Goal: Navigation & Orientation: Find specific page/section

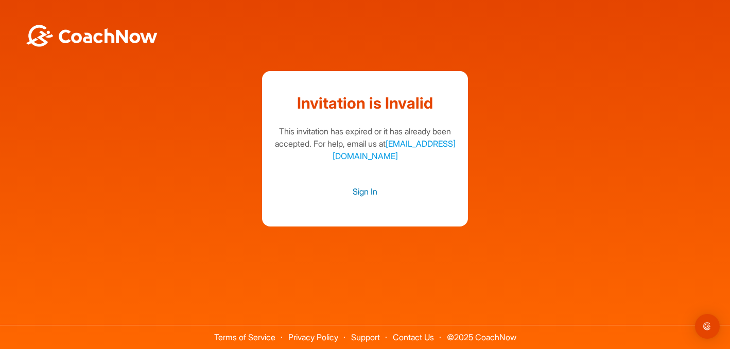
click at [365, 190] on link "Sign In" at bounding box center [364, 191] width 185 height 13
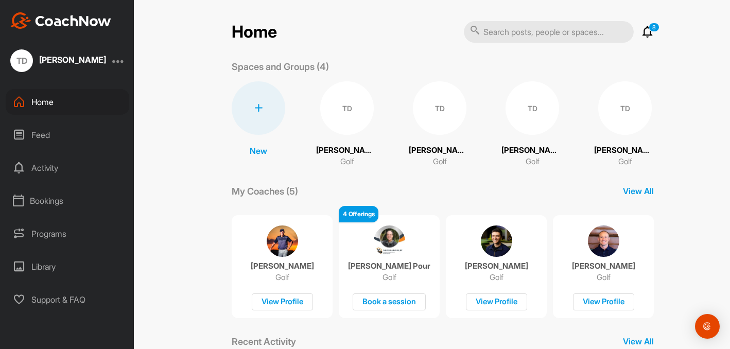
click at [342, 105] on div "TD" at bounding box center [347, 108] width 54 height 54
click at [498, 268] on p "[PERSON_NAME]" at bounding box center [496, 266] width 63 height 10
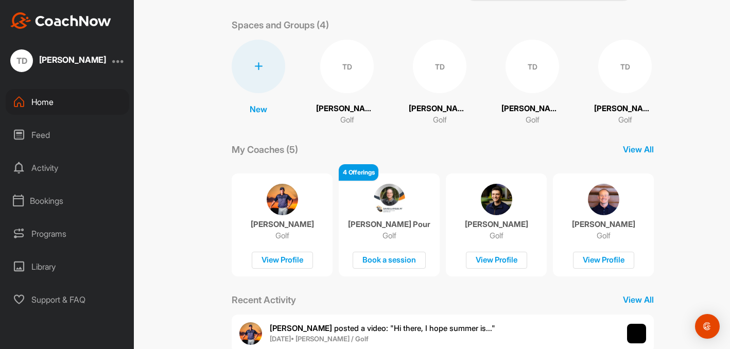
scroll to position [206, 0]
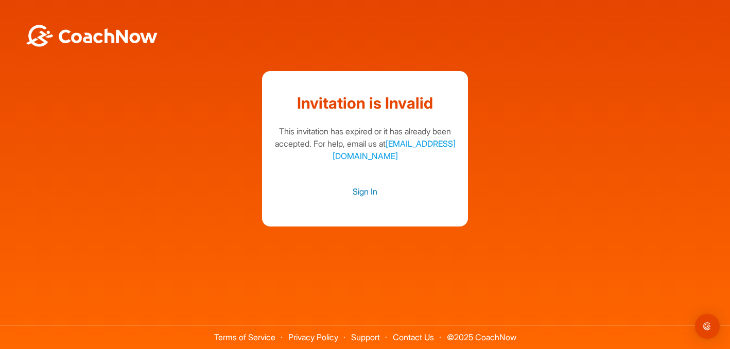
click at [371, 190] on link "Sign In" at bounding box center [364, 191] width 185 height 13
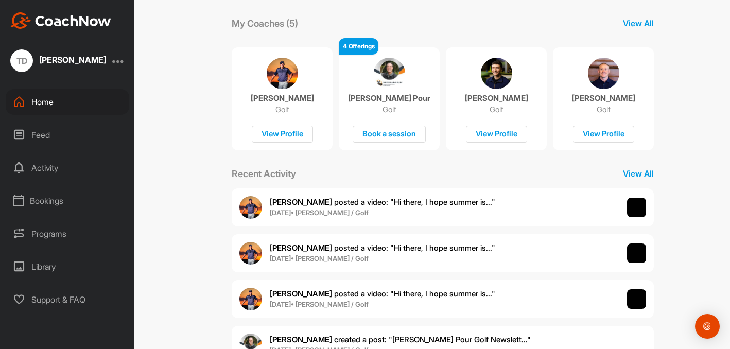
scroll to position [206, 0]
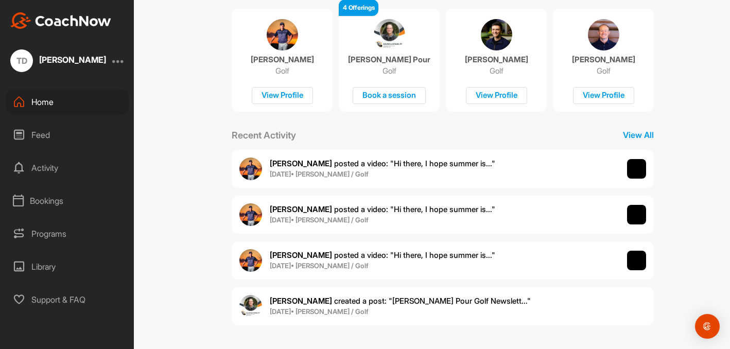
drag, startPoint x: 231, startPoint y: 198, endPoint x: 202, endPoint y: 171, distance: 39.3
click at [216, 193] on div "Home 8 Notifications Invitations Everything Else [PERSON_NAME] posted a video :…" at bounding box center [443, 174] width 575 height 349
click at [48, 164] on div "Activity" at bounding box center [68, 168] width 124 height 26
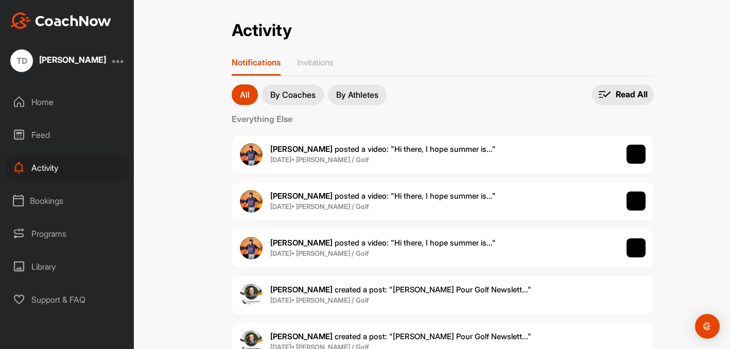
click at [289, 94] on p "By Coaches" at bounding box center [292, 95] width 45 height 8
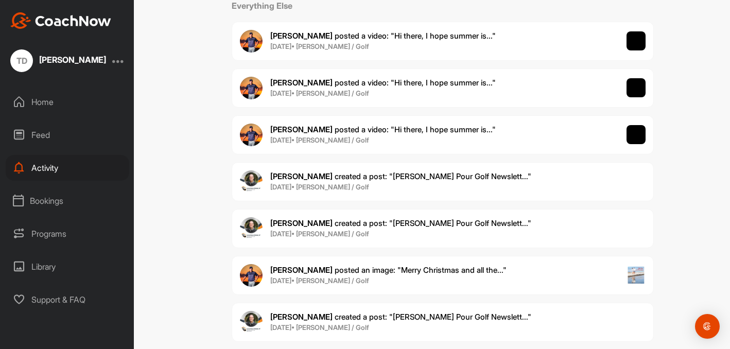
scroll to position [112, 0]
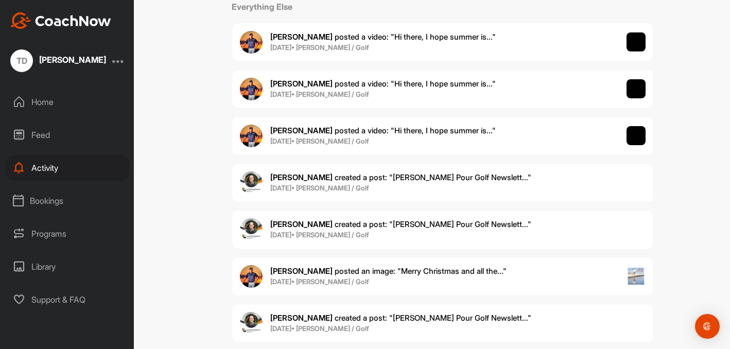
click at [63, 263] on div "Library" at bounding box center [68, 267] width 124 height 26
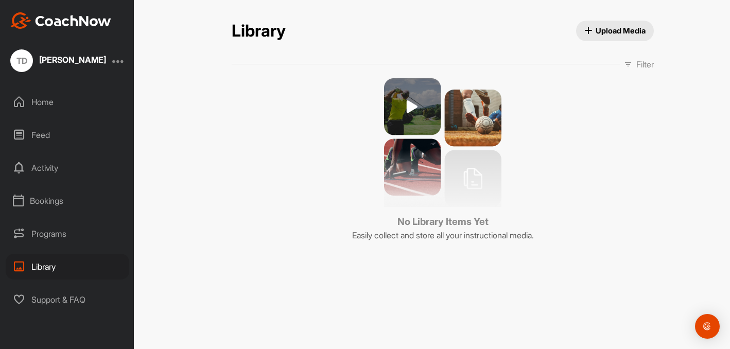
click at [60, 103] on div "Home" at bounding box center [68, 102] width 124 height 26
